Goal: Find specific page/section: Find specific page/section

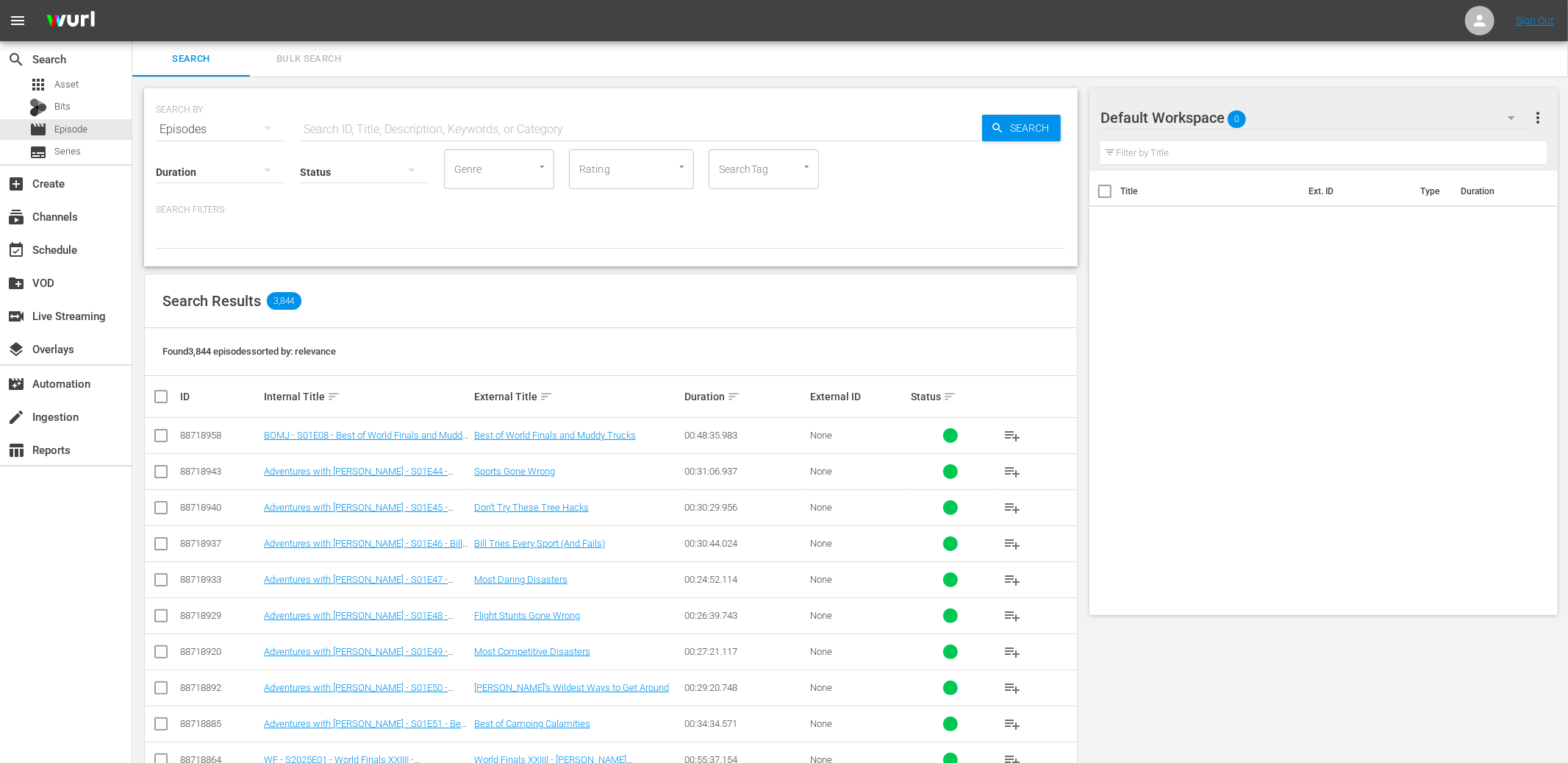
drag, startPoint x: 698, startPoint y: 359, endPoint x: 649, endPoint y: 355, distance: 49.2
click at [698, 359] on div "Found 3,844 episodes sorted by: relevance" at bounding box center [610, 352] width 932 height 48
click at [94, 90] on div "apps Asset" at bounding box center [66, 84] width 131 height 20
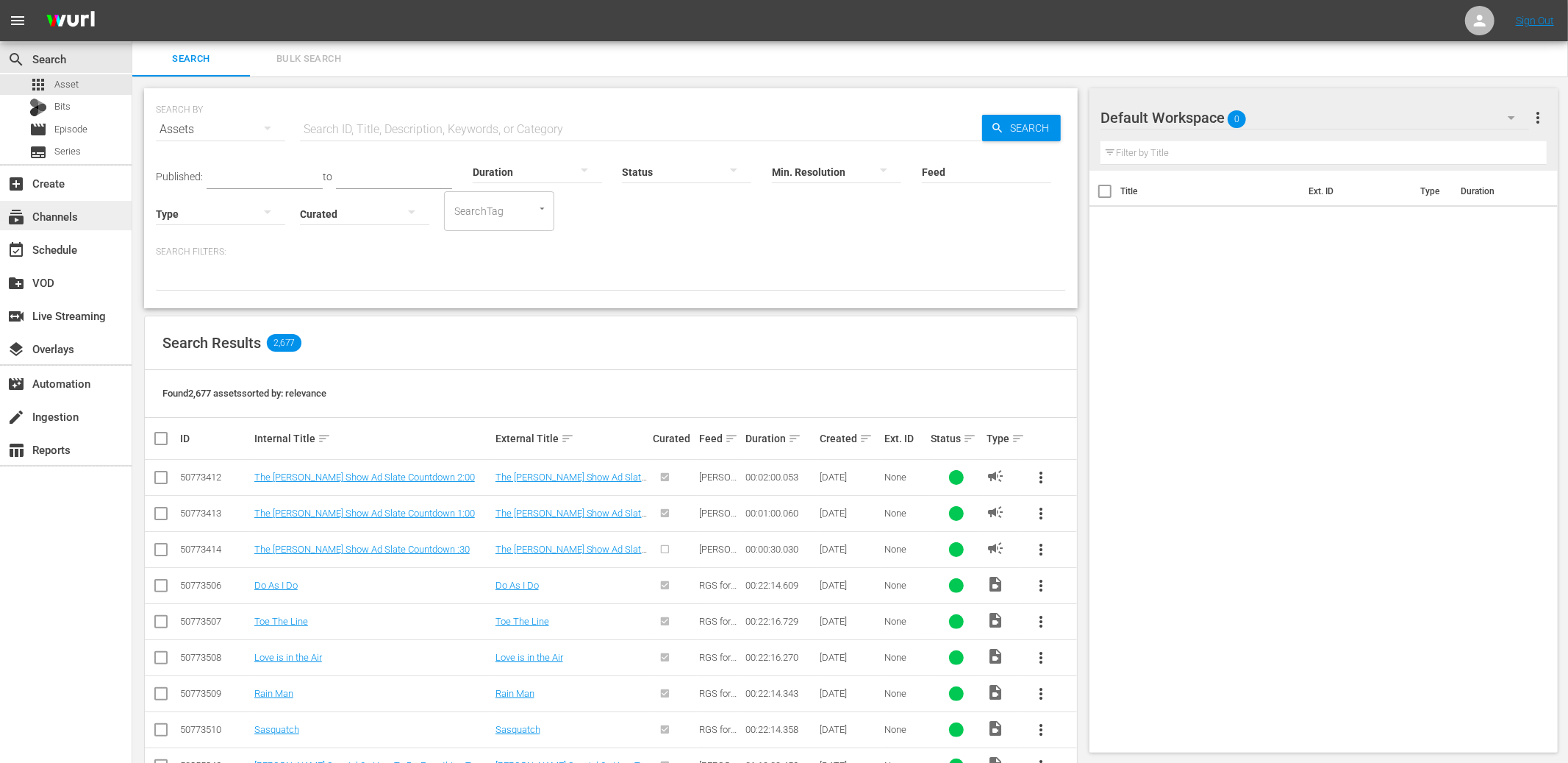
click at [67, 220] on div "subscriptions Channels" at bounding box center [41, 213] width 82 height 13
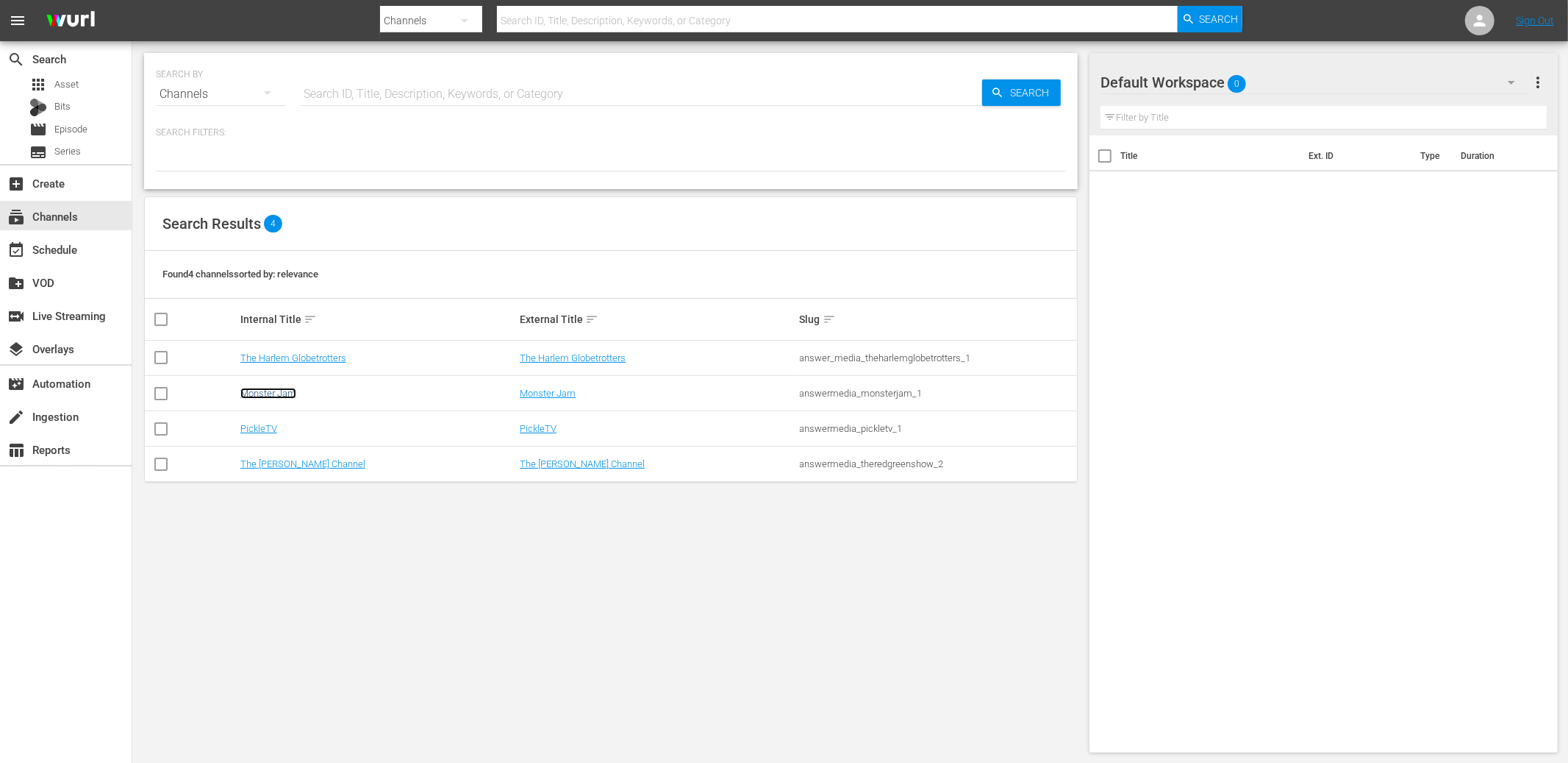
click at [293, 391] on link "Monster Jam" at bounding box center [269, 393] width 56 height 11
click at [251, 434] on link "PickleTV" at bounding box center [259, 428] width 37 height 11
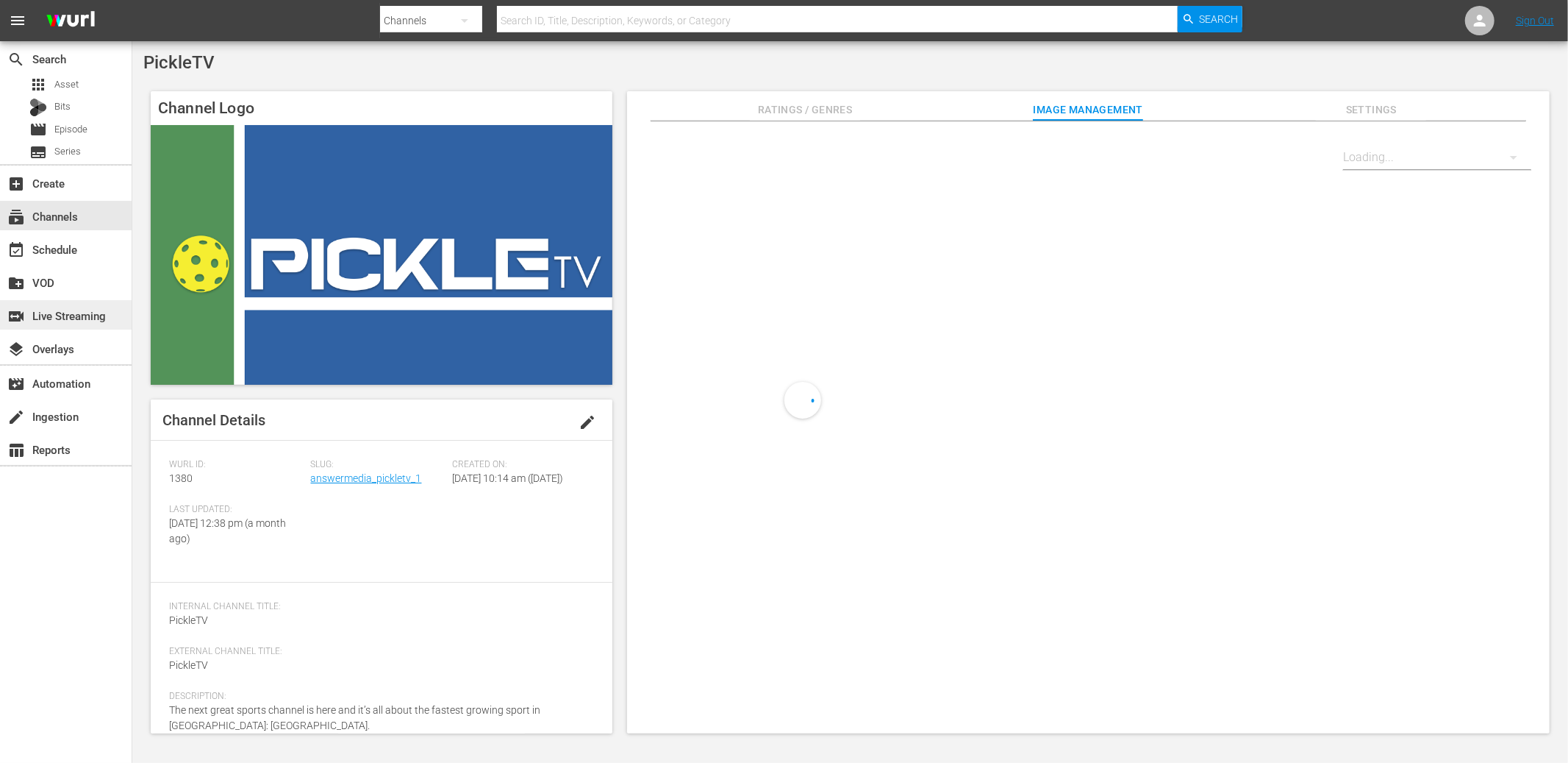
click at [82, 313] on div "switch_video Live Streaming" at bounding box center [41, 313] width 82 height 13
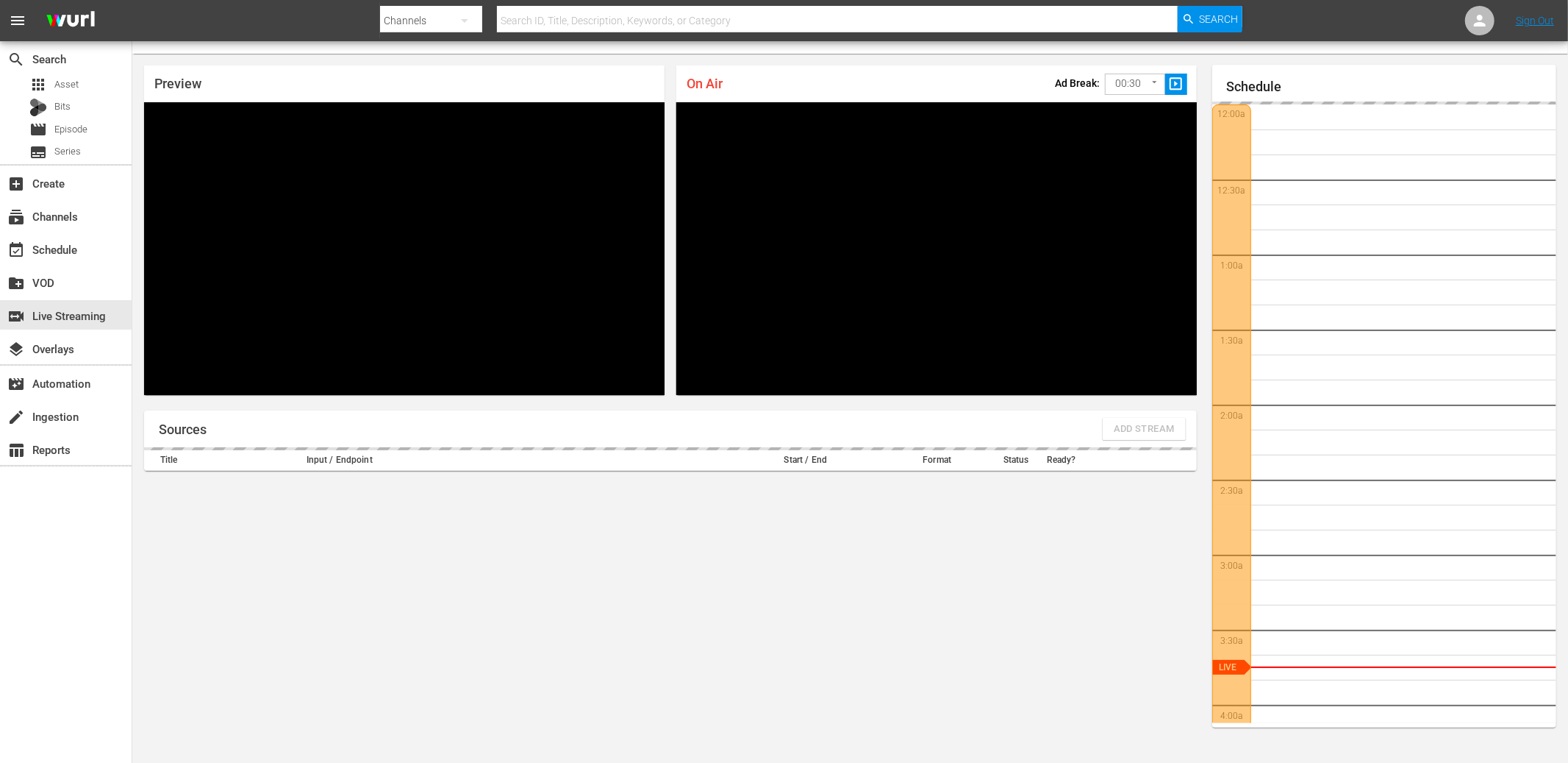
scroll to position [253, 0]
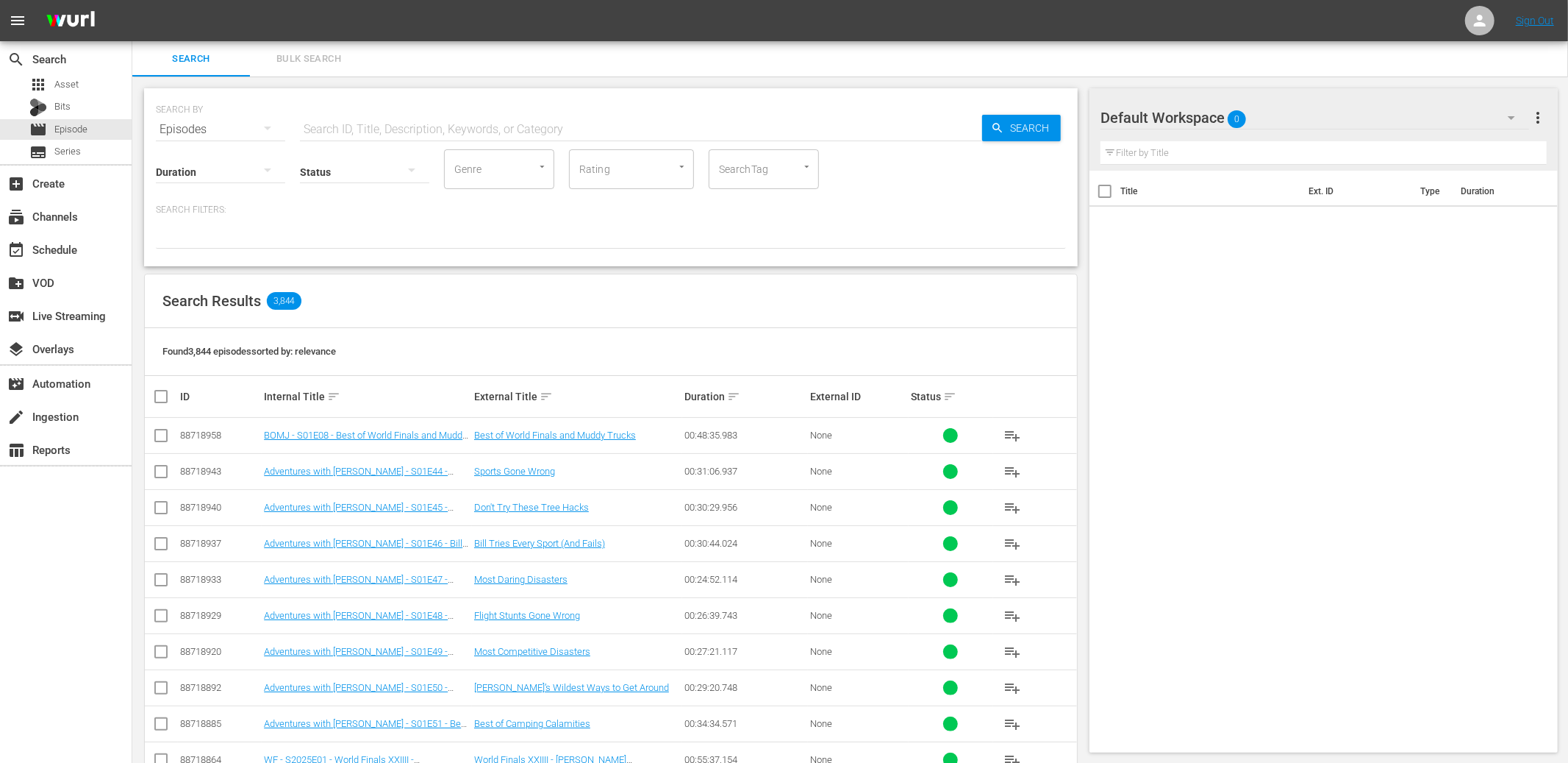
click at [438, 326] on div "Search Results 3,844" at bounding box center [610, 301] width 932 height 54
